Goal: Book appointment/travel/reservation

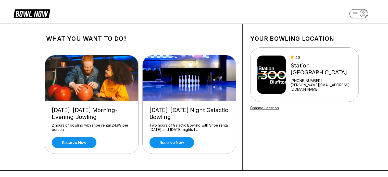
scroll to position [26, 0]
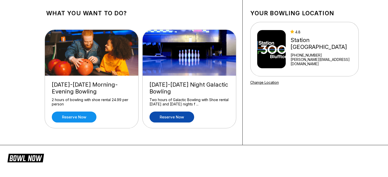
click at [179, 115] on link "Reserve now" at bounding box center [171, 117] width 45 height 11
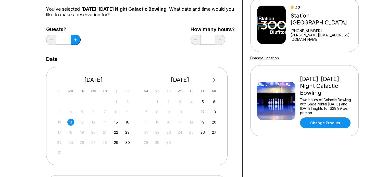
scroll to position [51, 0]
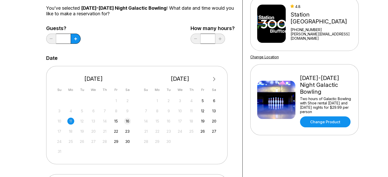
click at [127, 119] on div "16" at bounding box center [127, 121] width 7 height 7
click at [73, 40] on button at bounding box center [76, 39] width 10 height 10
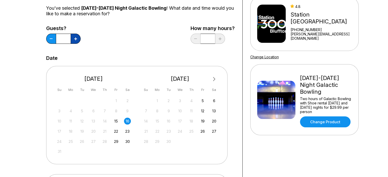
click at [73, 40] on button at bounding box center [76, 39] width 10 height 10
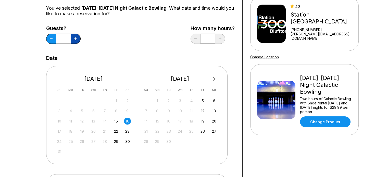
click at [73, 40] on button at bounding box center [76, 39] width 10 height 10
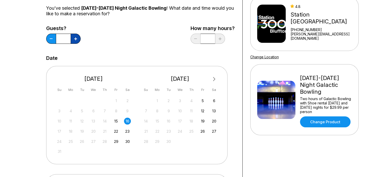
click at [73, 40] on button at bounding box center [76, 39] width 10 height 10
type input "**"
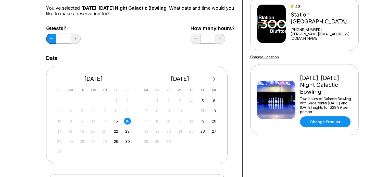
click at [122, 53] on div "Choose your Date and time You’ve selected [DATE]-[DATE] Night Galactic Bowling …" at bounding box center [140, 122] width 188 height 285
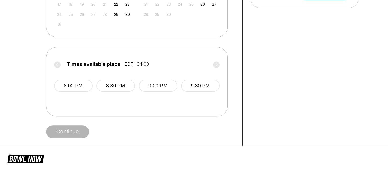
scroll to position [179, 0]
click at [58, 64] on label "Times available place EDT -04:00" at bounding box center [137, 65] width 166 height 8
click at [84, 87] on button "8:00 PM" at bounding box center [73, 86] width 39 height 12
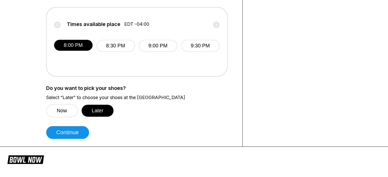
scroll to position [230, 0]
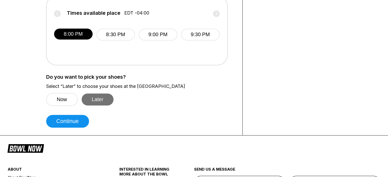
click at [102, 97] on button "Later" at bounding box center [98, 100] width 32 height 12
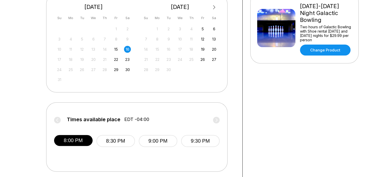
scroll to position [204, 0]
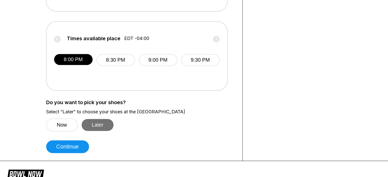
click at [97, 128] on button "Later" at bounding box center [98, 125] width 32 height 12
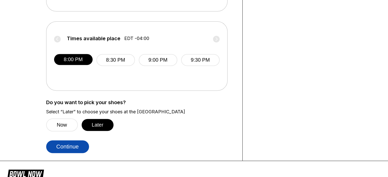
click at [80, 150] on button "Continue" at bounding box center [67, 147] width 43 height 13
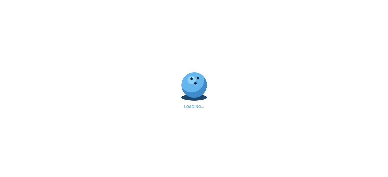
scroll to position [0, 0]
select select "**"
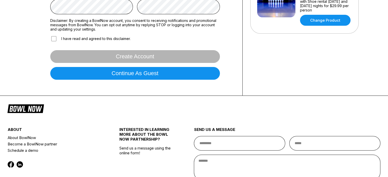
scroll to position [153, 0]
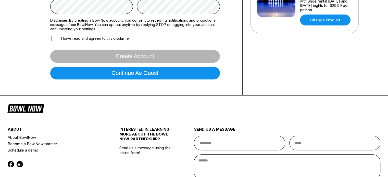
click at [97, 37] on label "I have read and agreed to this disclaimer." at bounding box center [90, 38] width 80 height 7
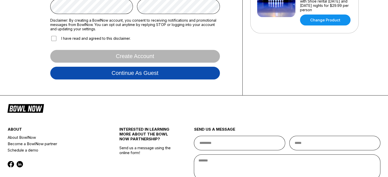
click at [134, 76] on button "Continue as guest" at bounding box center [135, 73] width 170 height 13
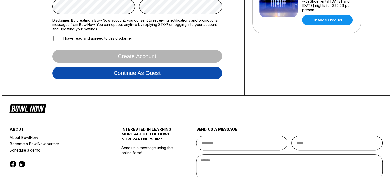
scroll to position [95, 0]
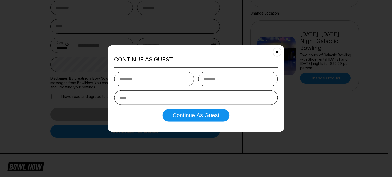
click at [151, 77] on input "text" at bounding box center [154, 79] width 80 height 15
type input "******"
type input "****"
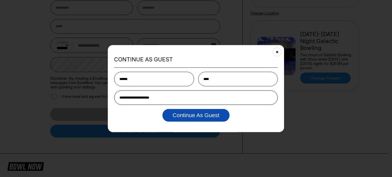
type input "**********"
click at [209, 116] on button "Continue as Guest" at bounding box center [195, 115] width 67 height 13
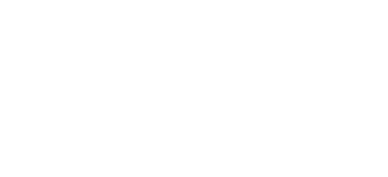
scroll to position [0, 0]
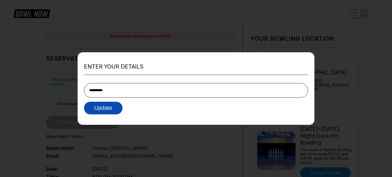
type input "**********"
click at [108, 107] on button "Update" at bounding box center [103, 108] width 39 height 13
